Goal: Information Seeking & Learning: Learn about a topic

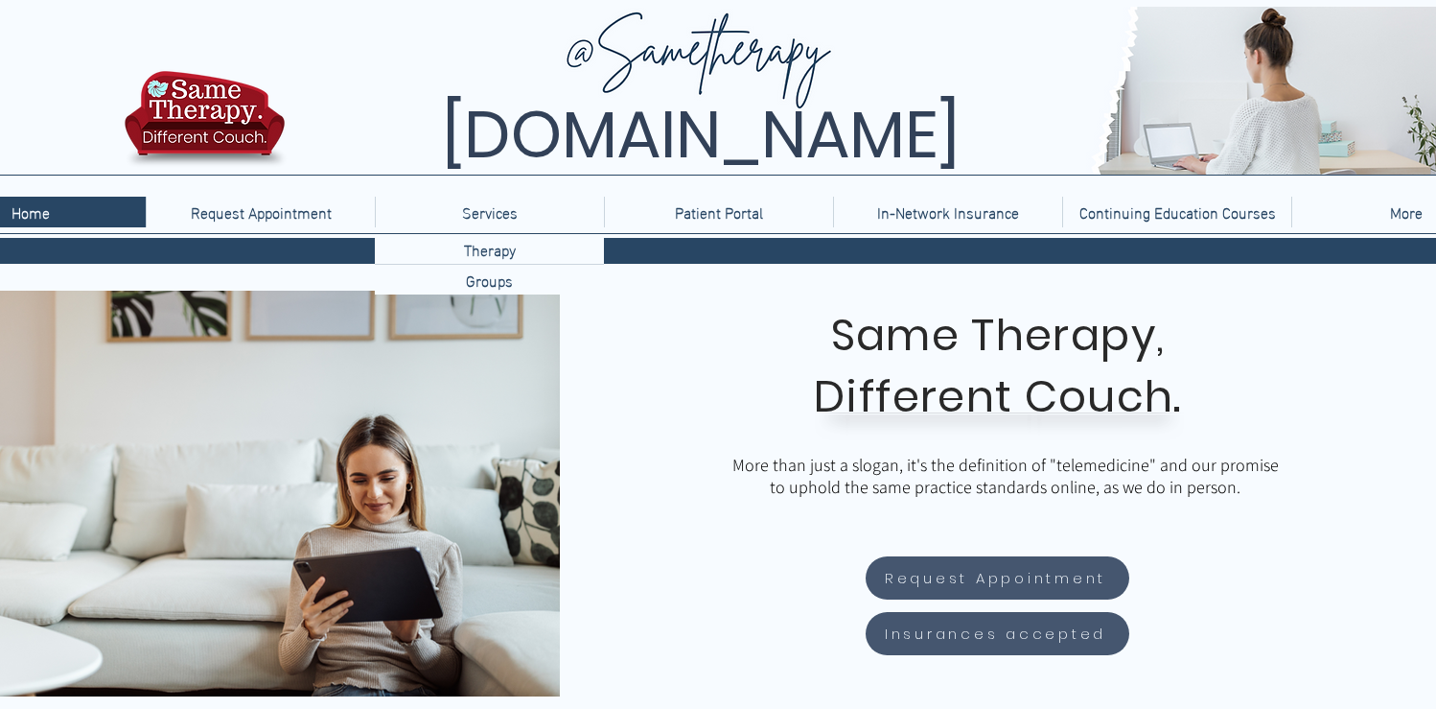
click at [498, 212] on p "Services" at bounding box center [490, 212] width 75 height 31
click at [496, 249] on p "Therapy" at bounding box center [489, 249] width 67 height 30
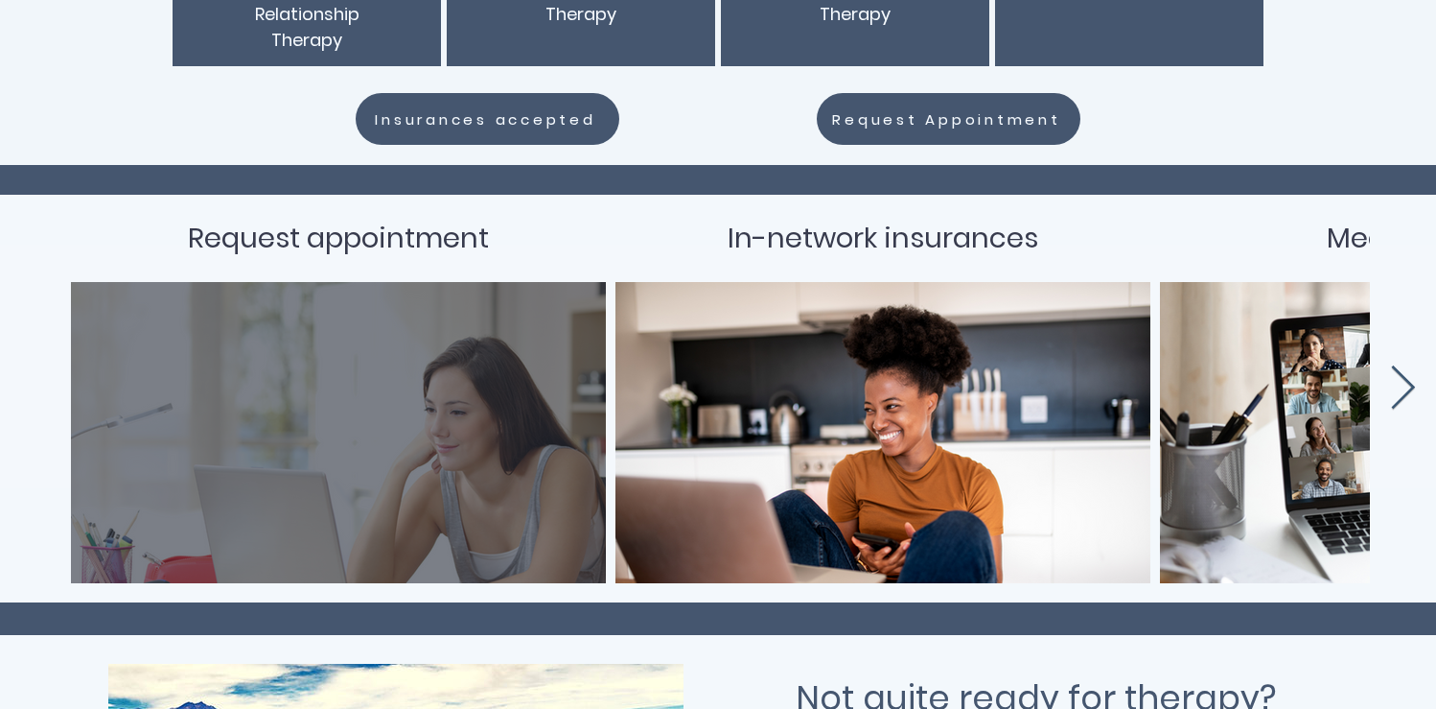
scroll to position [494, 0]
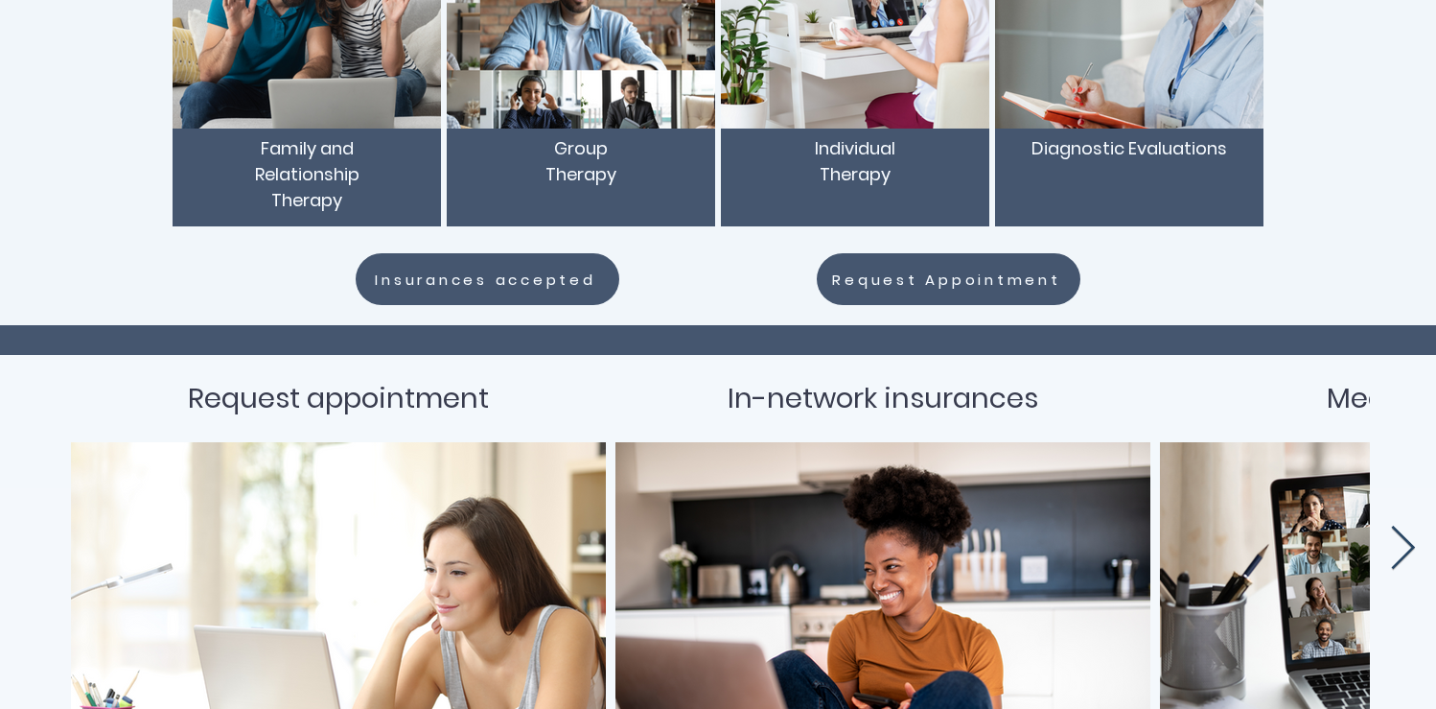
click at [1405, 536] on icon "Next Item" at bounding box center [1403, 548] width 28 height 47
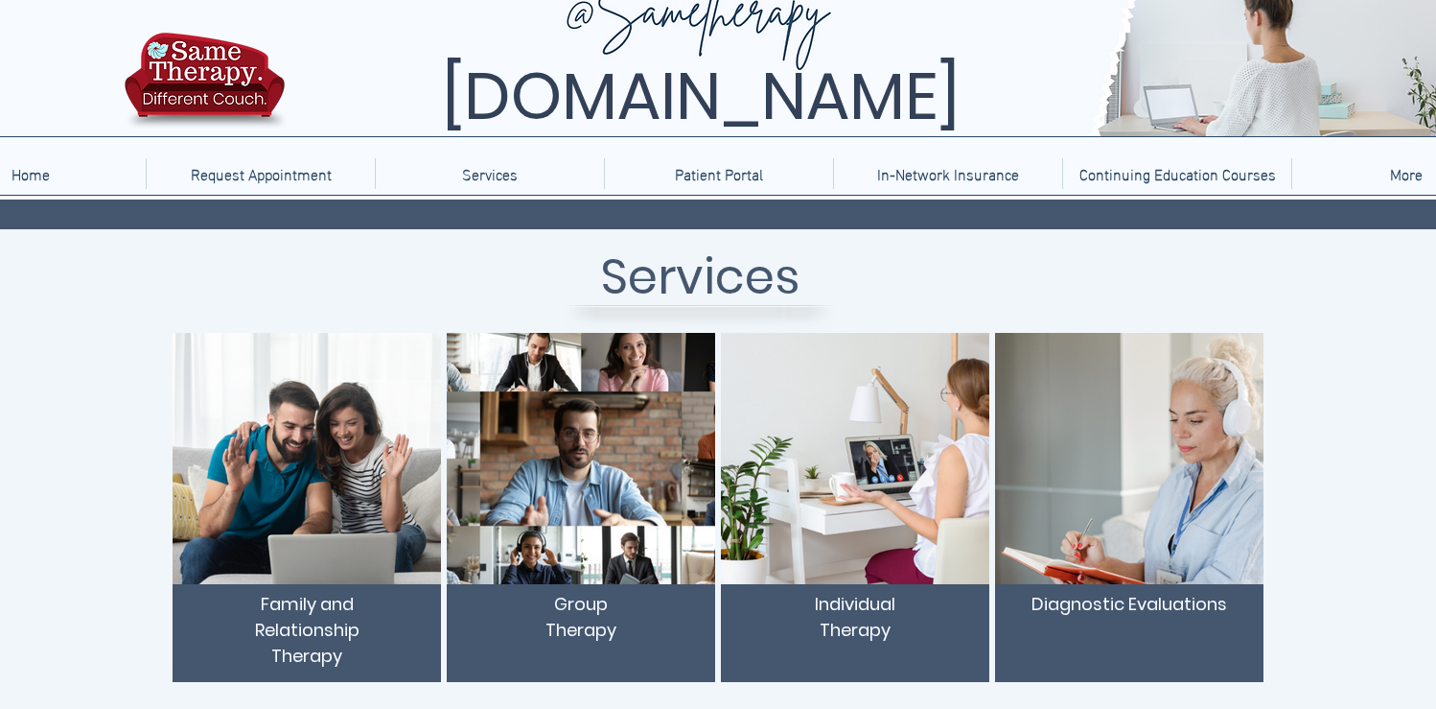
scroll to position [0, 0]
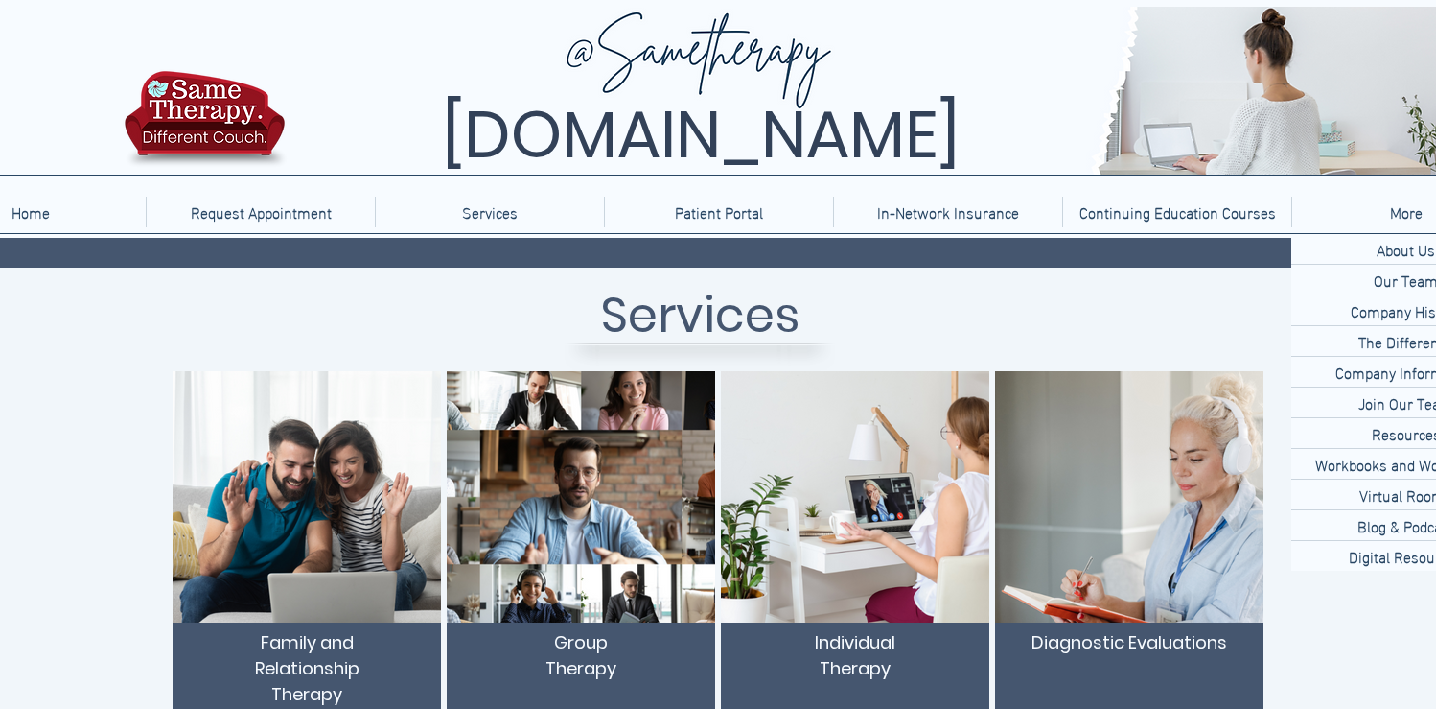
click at [1404, 220] on p "More" at bounding box center [1407, 212] width 52 height 31
click at [1415, 376] on p "Company Information" at bounding box center [1406, 372] width 156 height 30
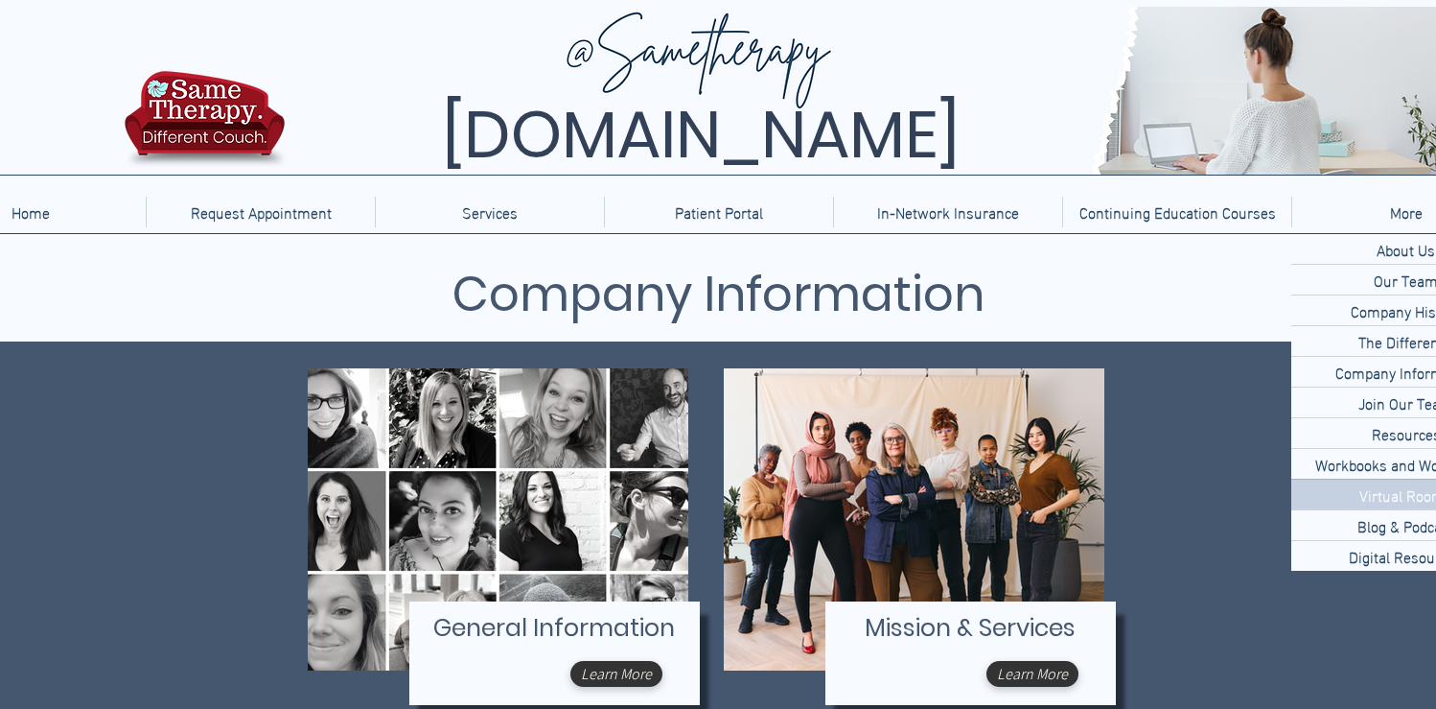
click at [1415, 495] on p "Virtual Rooms" at bounding box center [1406, 494] width 108 height 30
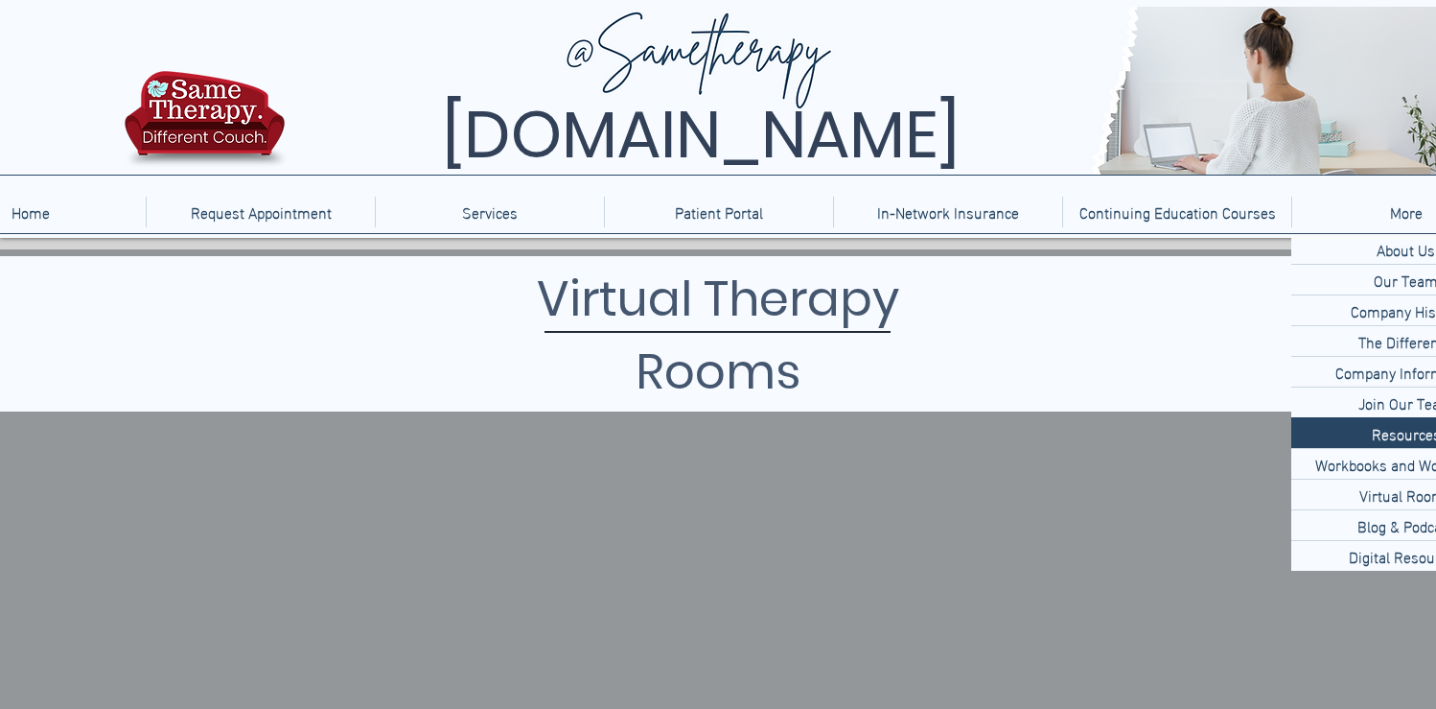
click at [1404, 217] on p "More" at bounding box center [1407, 212] width 52 height 31
click at [1413, 311] on p "Company History" at bounding box center [1406, 310] width 126 height 30
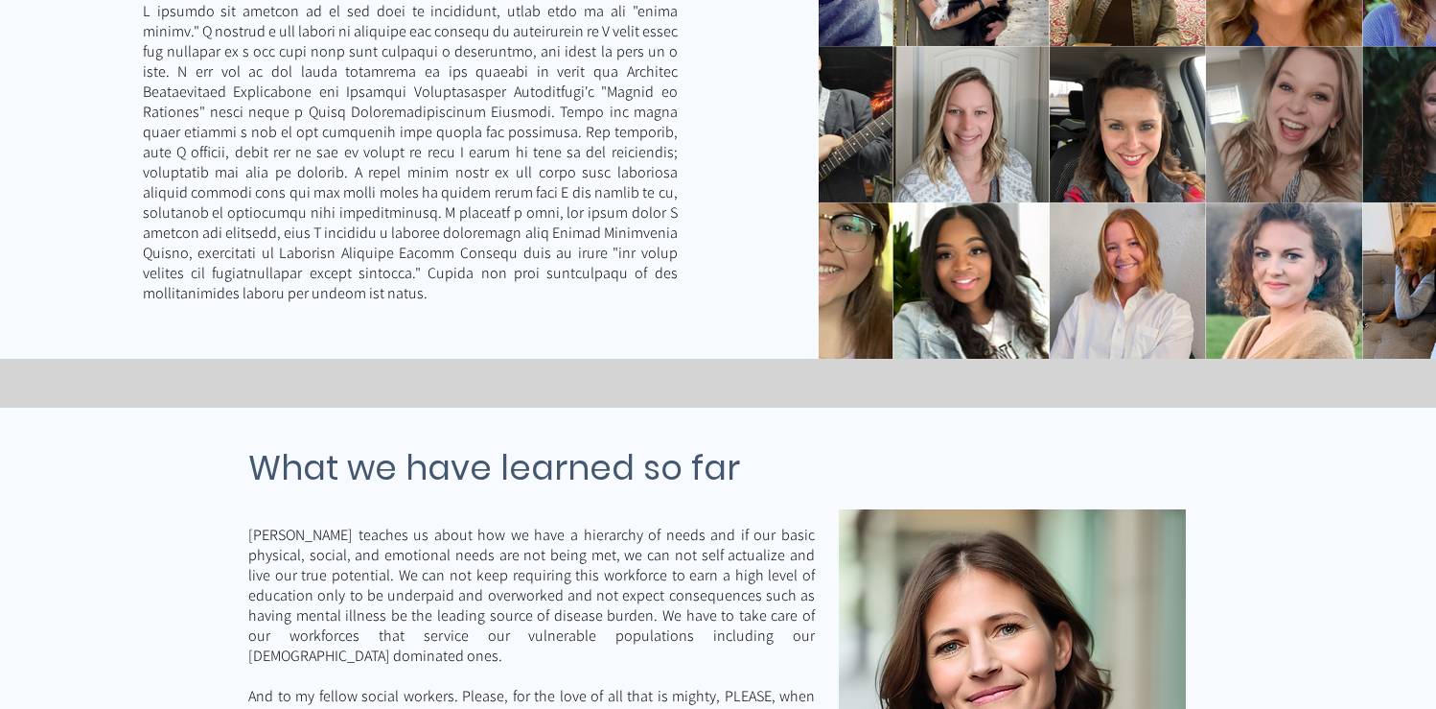
scroll to position [4719, 0]
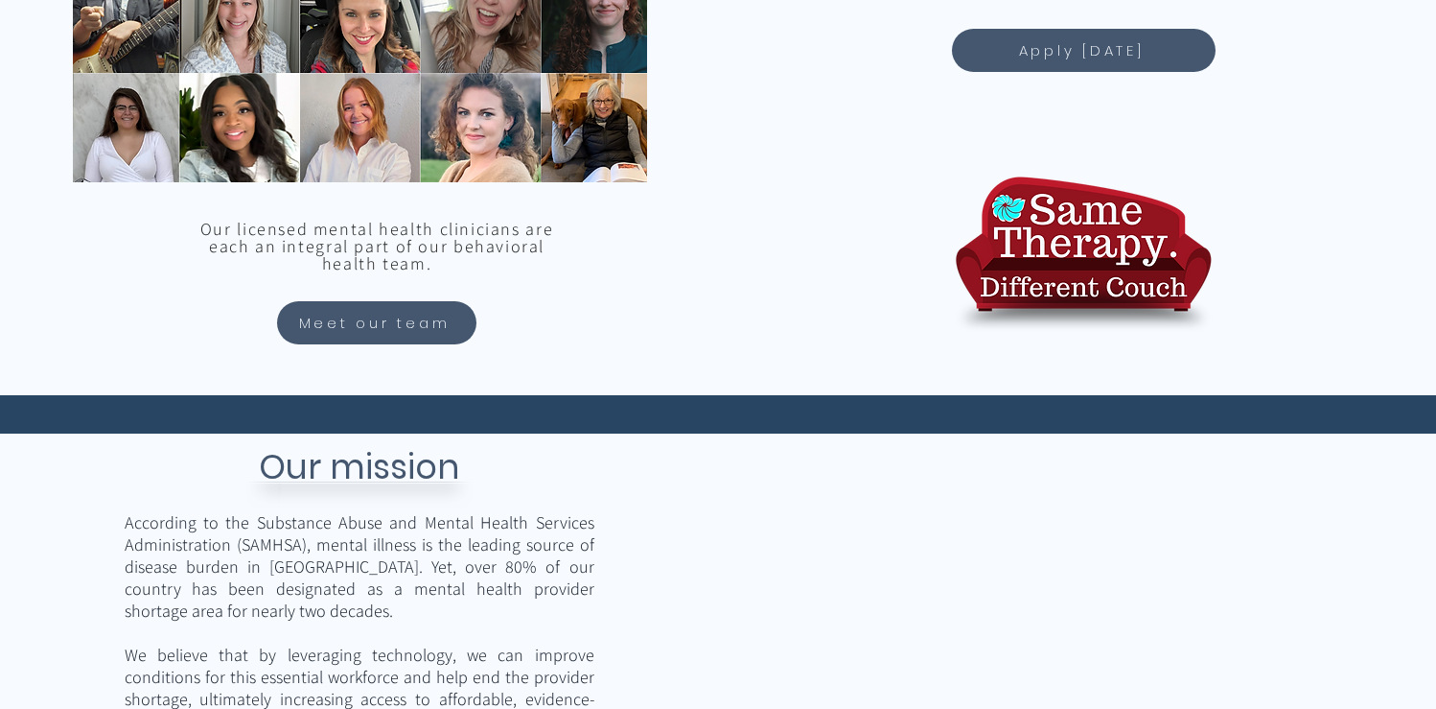
scroll to position [1918, 0]
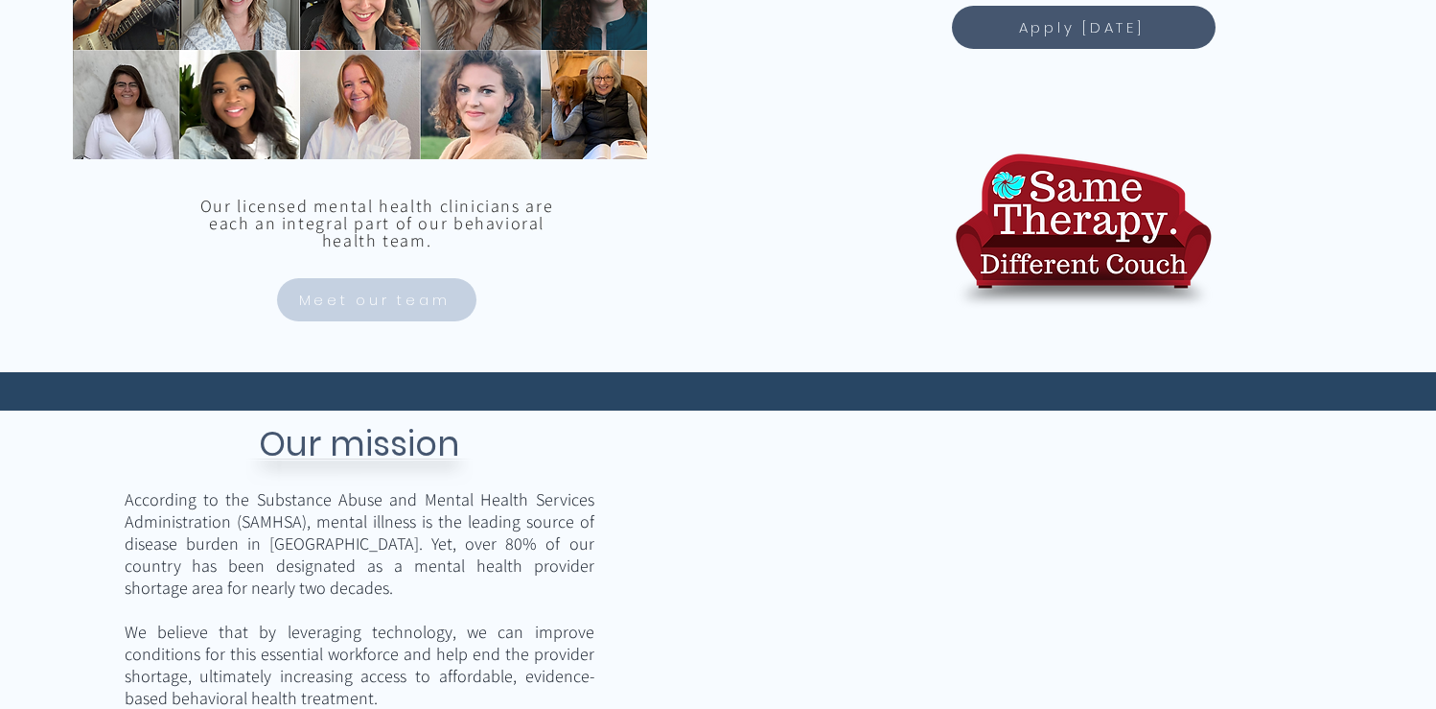
click at [395, 290] on span "Meet our team" at bounding box center [374, 300] width 151 height 22
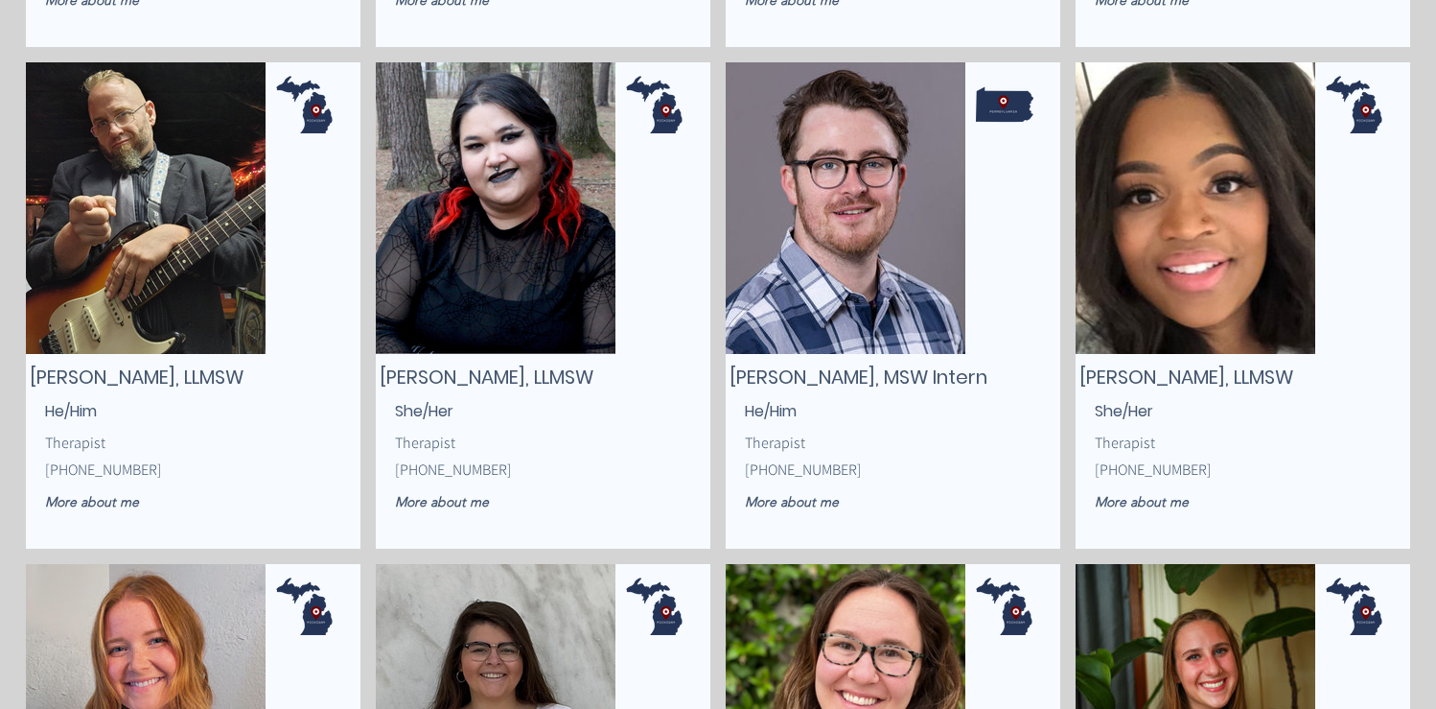
scroll to position [2791, 0]
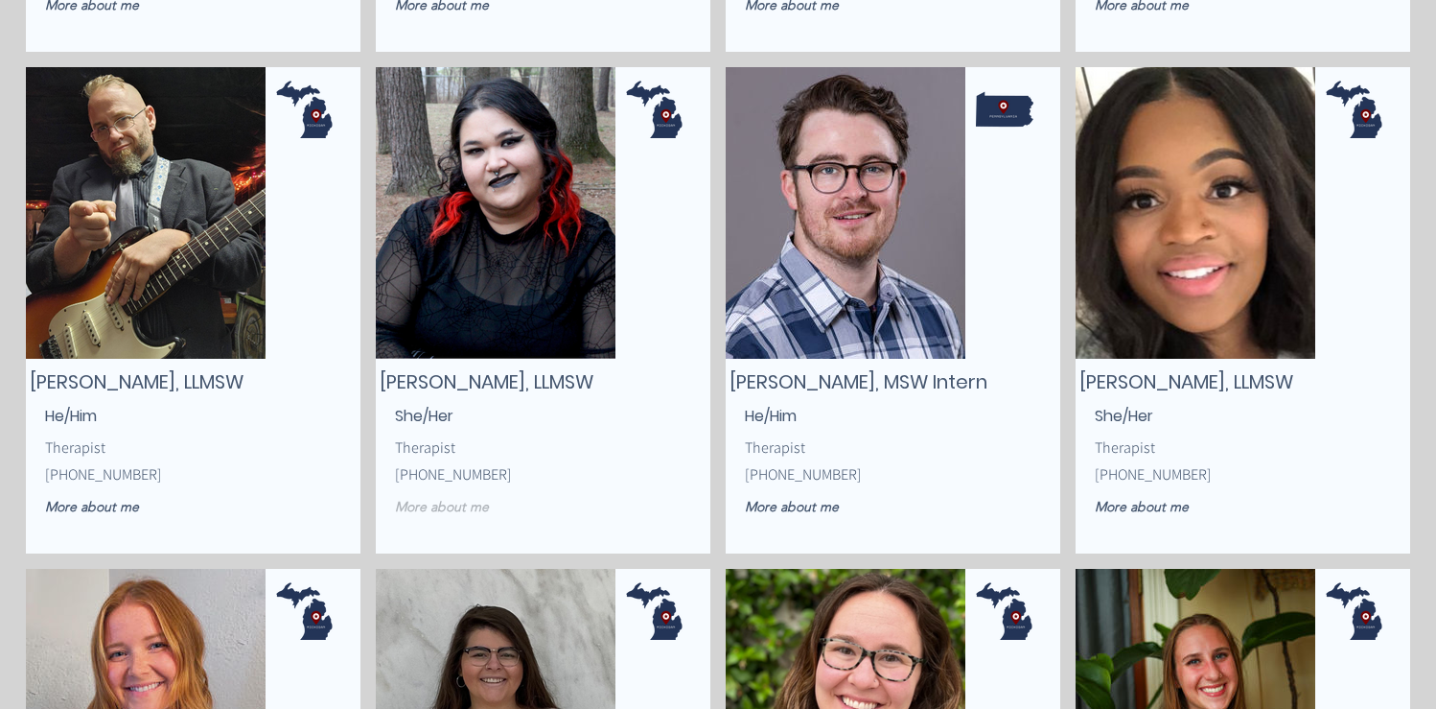
click at [443, 510] on span "More about me" at bounding box center [442, 506] width 94 height 17
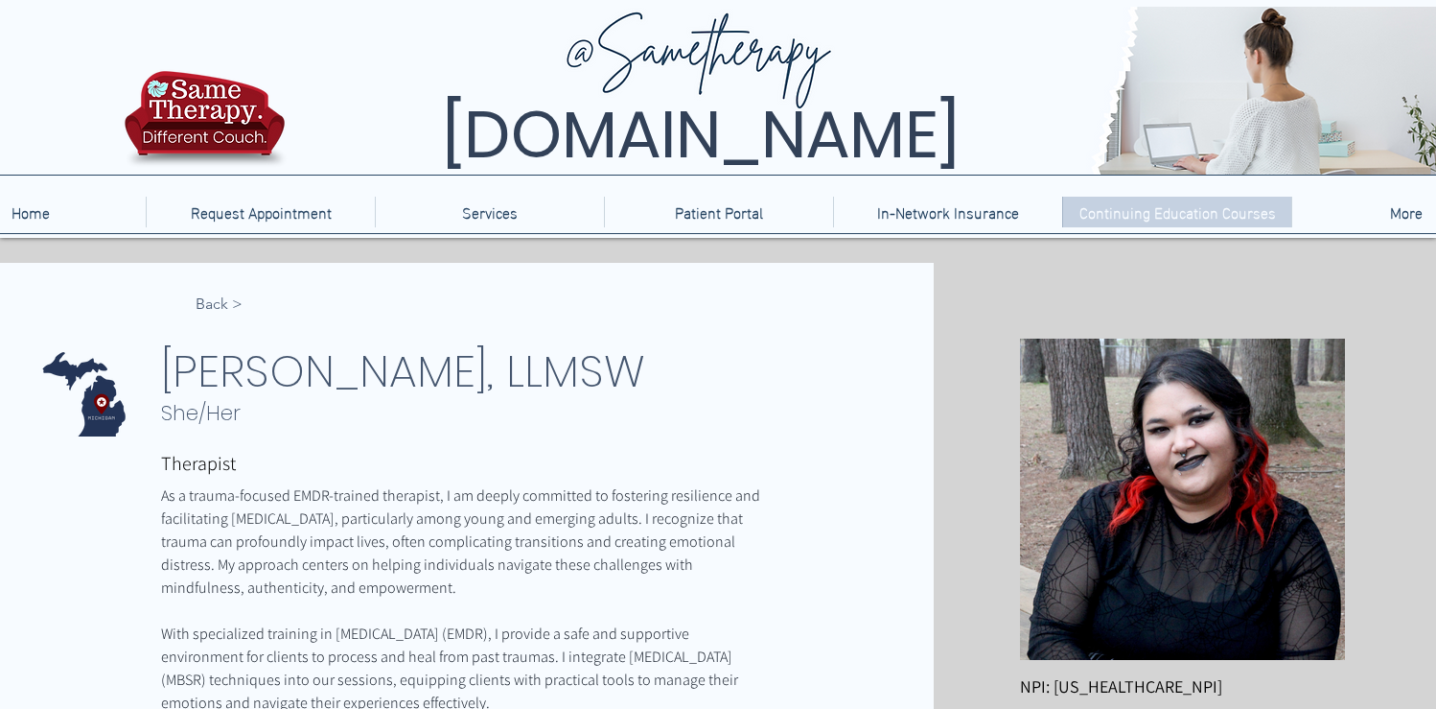
click at [1234, 213] on p "Continuing Education Courses" at bounding box center [1178, 212] width 216 height 31
